Goal: Transaction & Acquisition: Purchase product/service

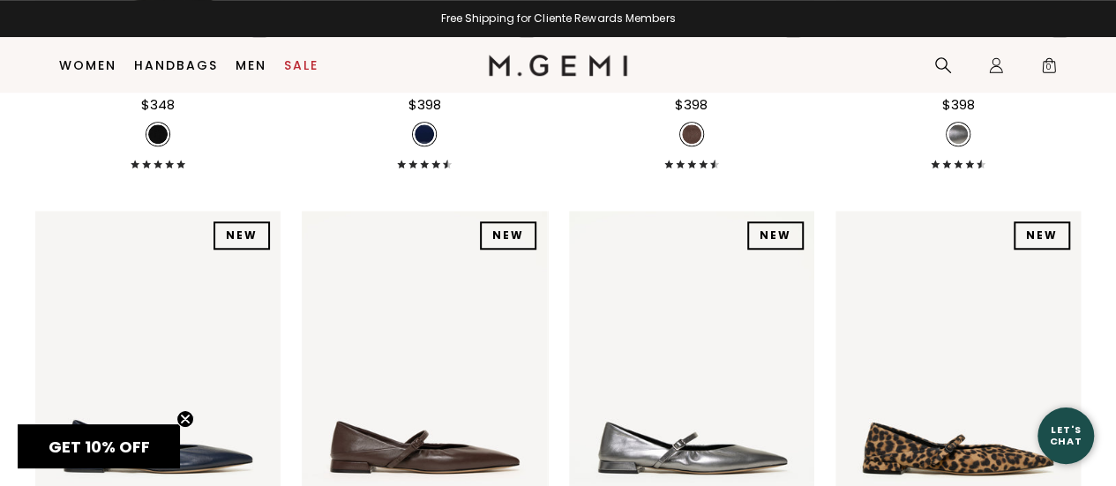
scroll to position [4045, 0]
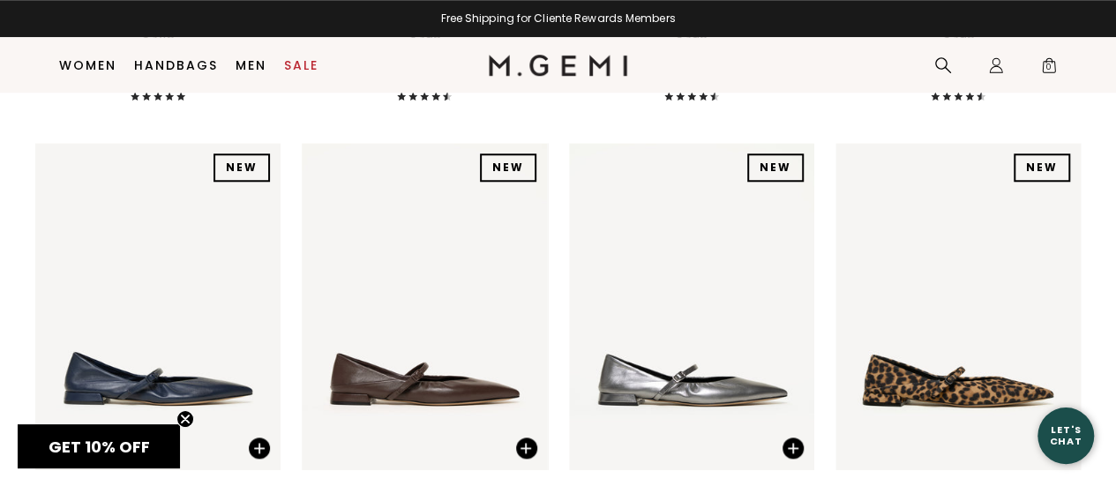
drag, startPoint x: 1124, startPoint y: 41, endPoint x: 1097, endPoint y: 528, distance: 487.1
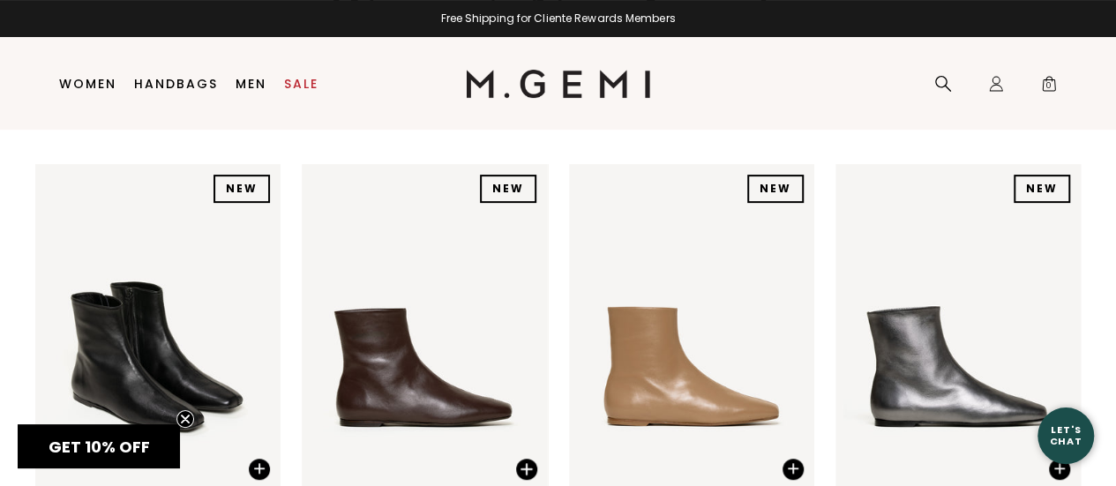
scroll to position [0, 0]
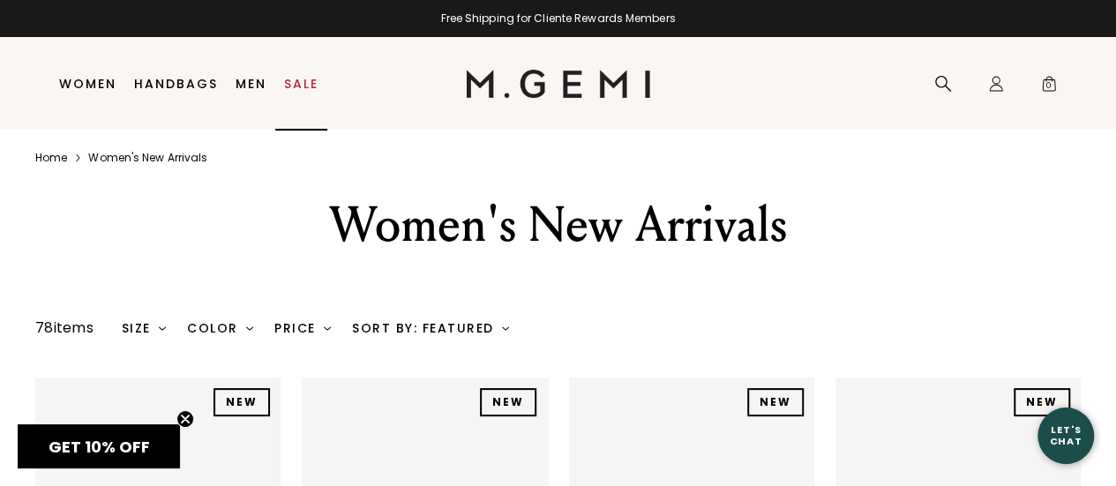
click at [311, 82] on link "Sale" at bounding box center [301, 84] width 34 height 14
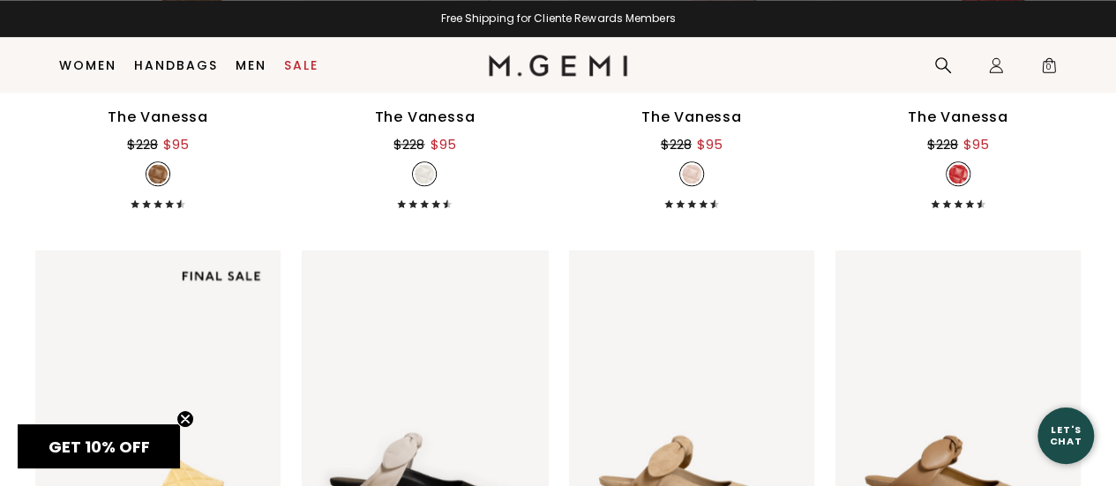
scroll to position [4428, 0]
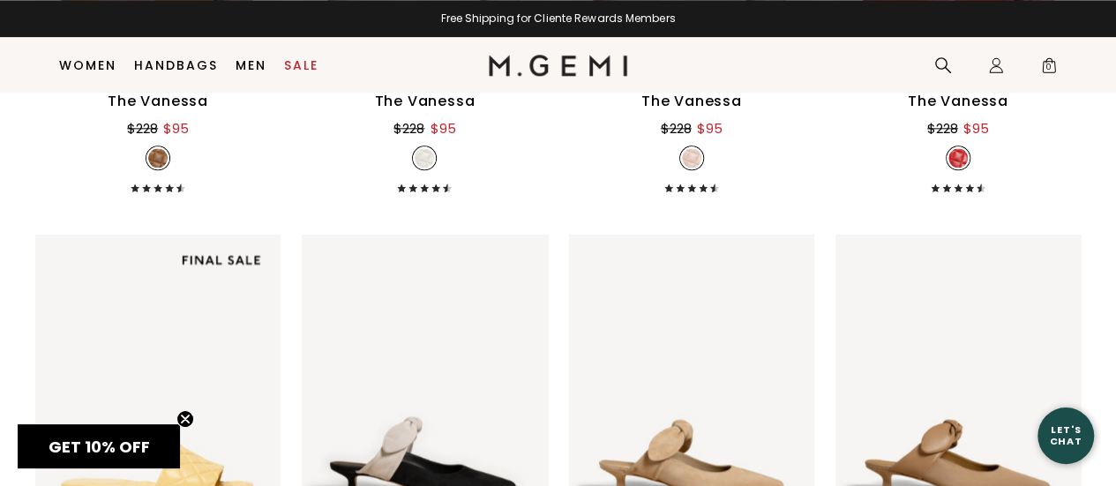
drag, startPoint x: 1126, startPoint y: 41, endPoint x: 1091, endPoint y: 528, distance: 487.6
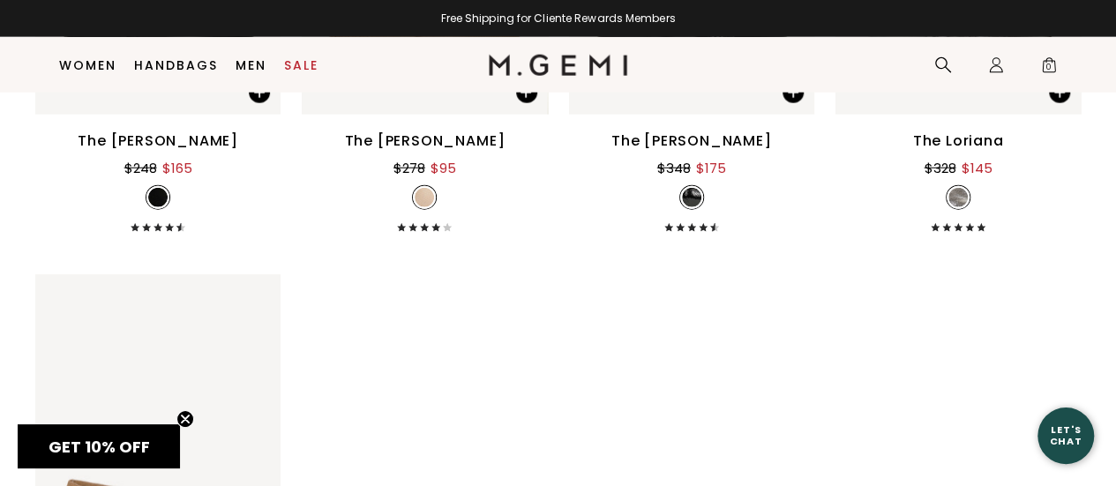
scroll to position [15767, 0]
